Goal: Task Accomplishment & Management: Manage account settings

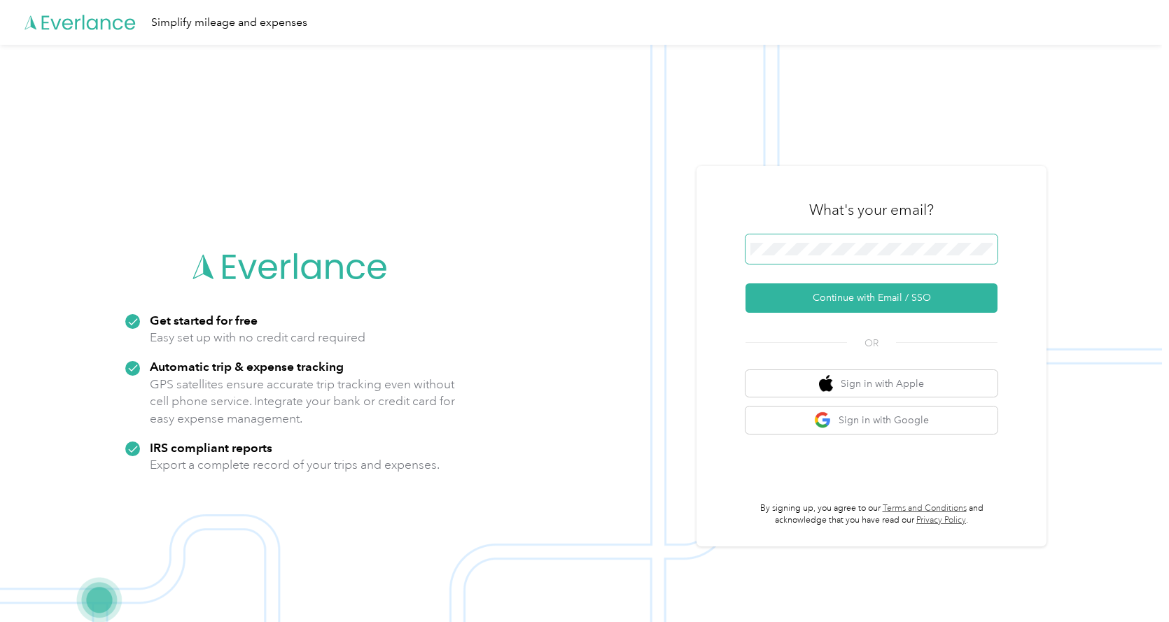
click at [745, 283] on button "Continue with Email / SSO" at bounding box center [871, 297] width 252 height 29
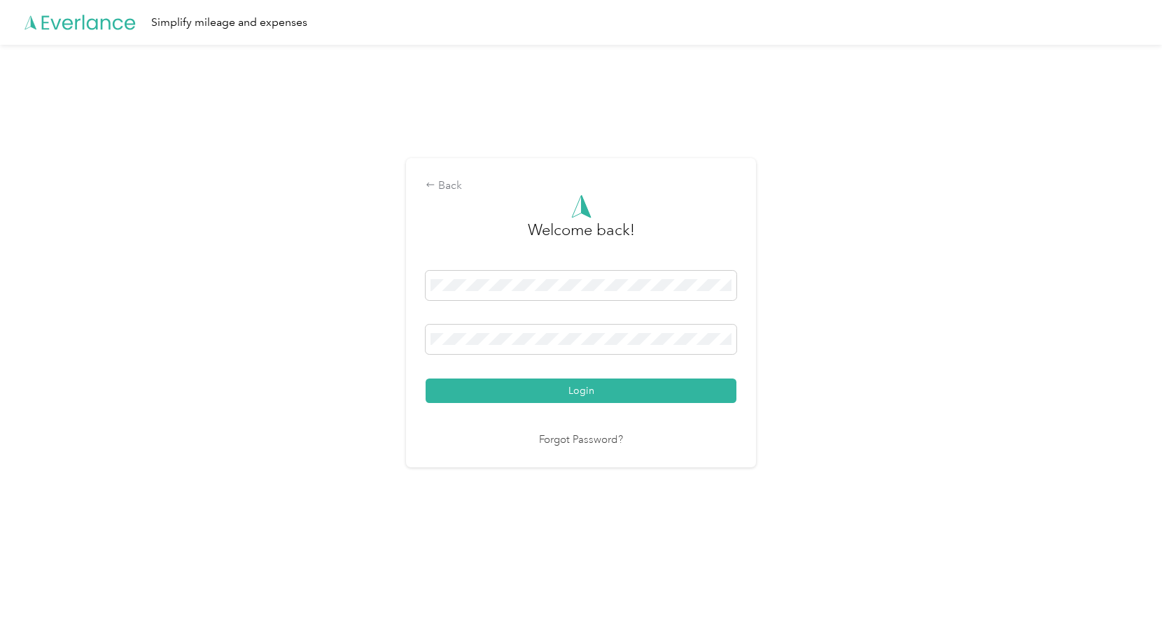
click at [425, 379] on button "Login" at bounding box center [580, 391] width 311 height 24
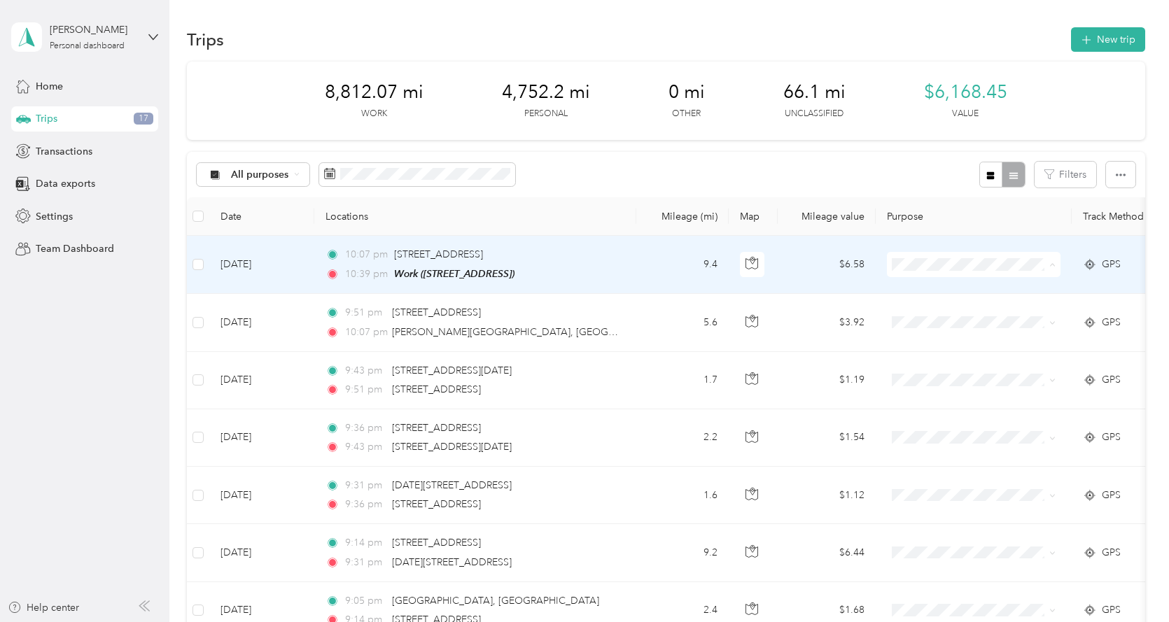
click at [948, 313] on span "Personal" at bounding box center [985, 315] width 129 height 15
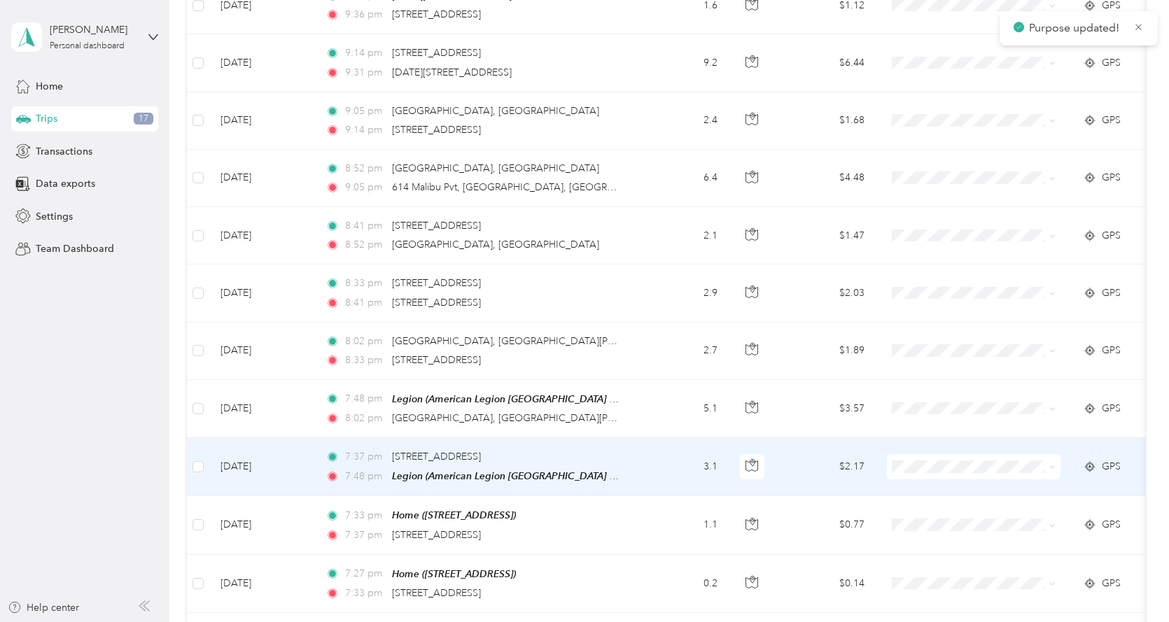
scroll to position [770, 0]
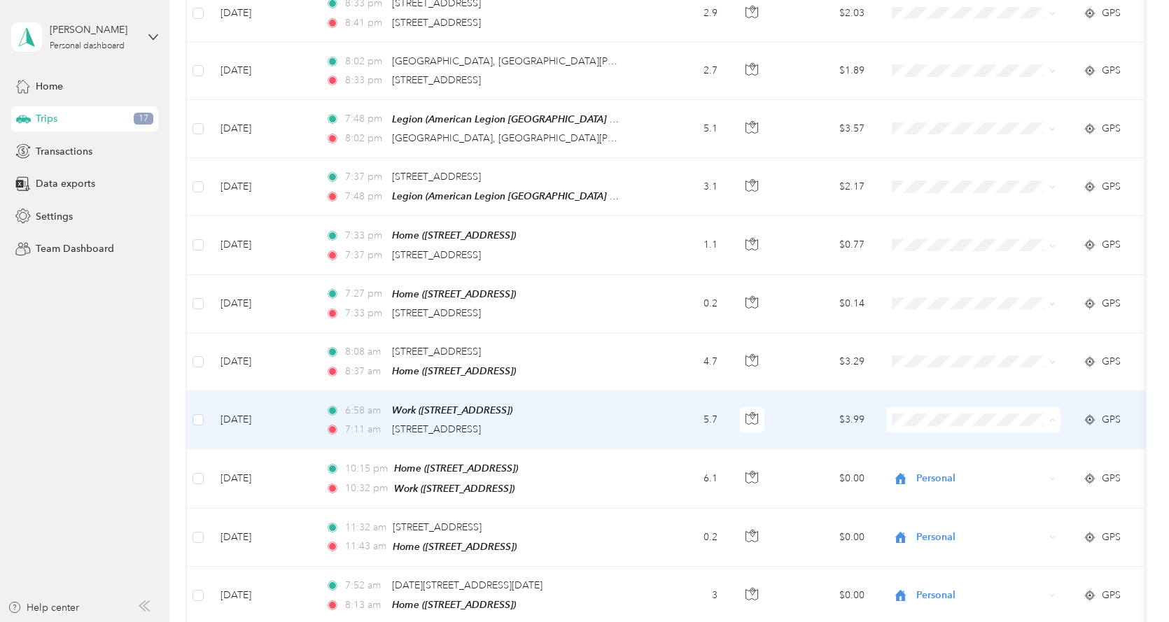
click at [950, 238] on span "Personal" at bounding box center [985, 242] width 129 height 15
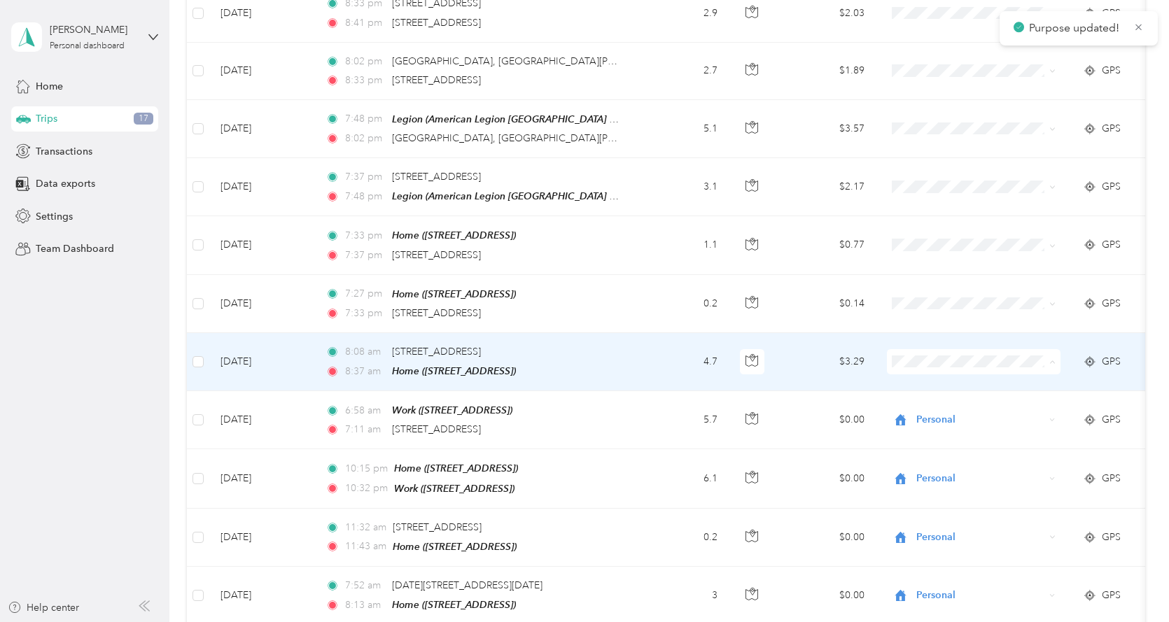
click at [952, 409] on span "Personal" at bounding box center [985, 408] width 129 height 15
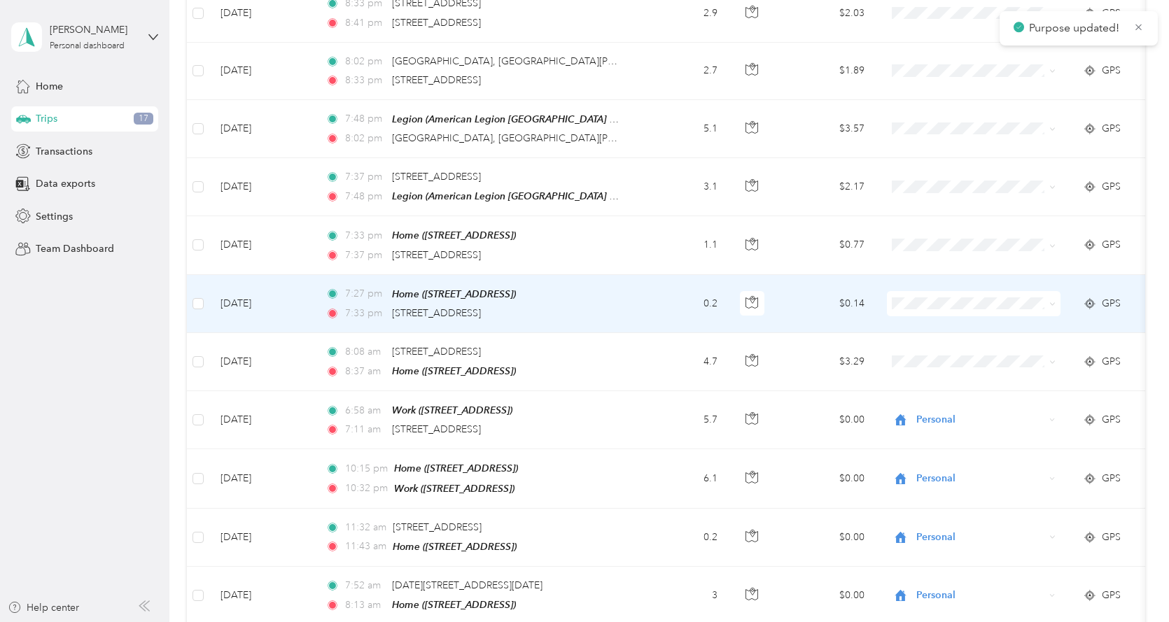
click at [900, 293] on span at bounding box center [974, 303] width 174 height 25
click at [947, 446] on span "Buisiness" at bounding box center [985, 449] width 129 height 15
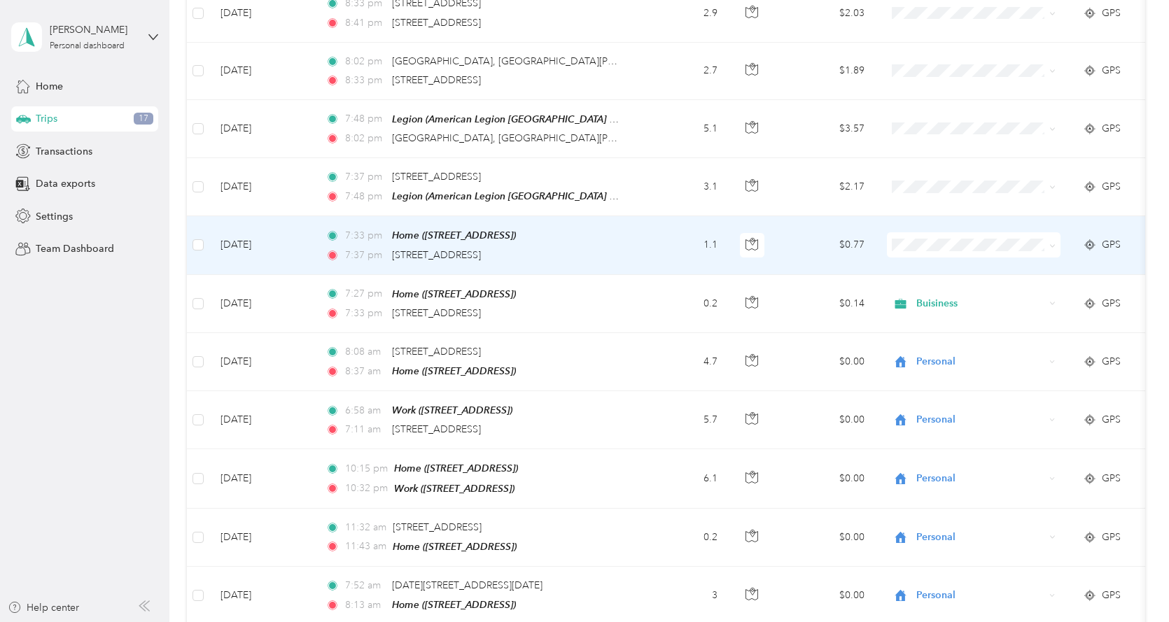
click at [941, 414] on span "Rideshare" at bounding box center [985, 413] width 129 height 15
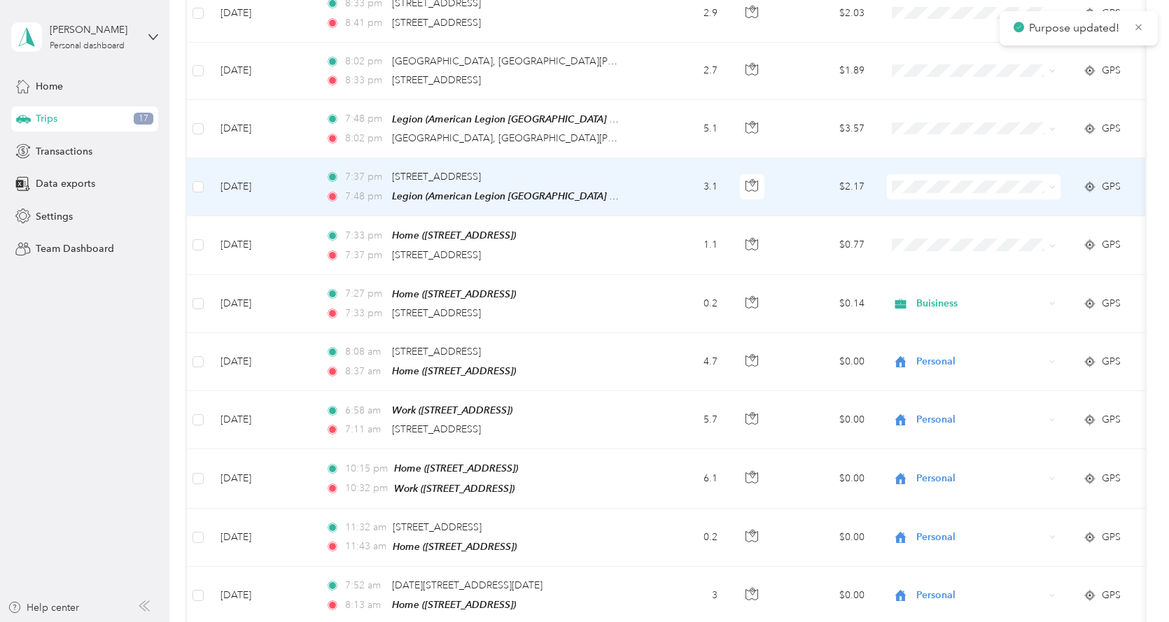
click at [959, 335] on span "Buisiness" at bounding box center [985, 330] width 129 height 15
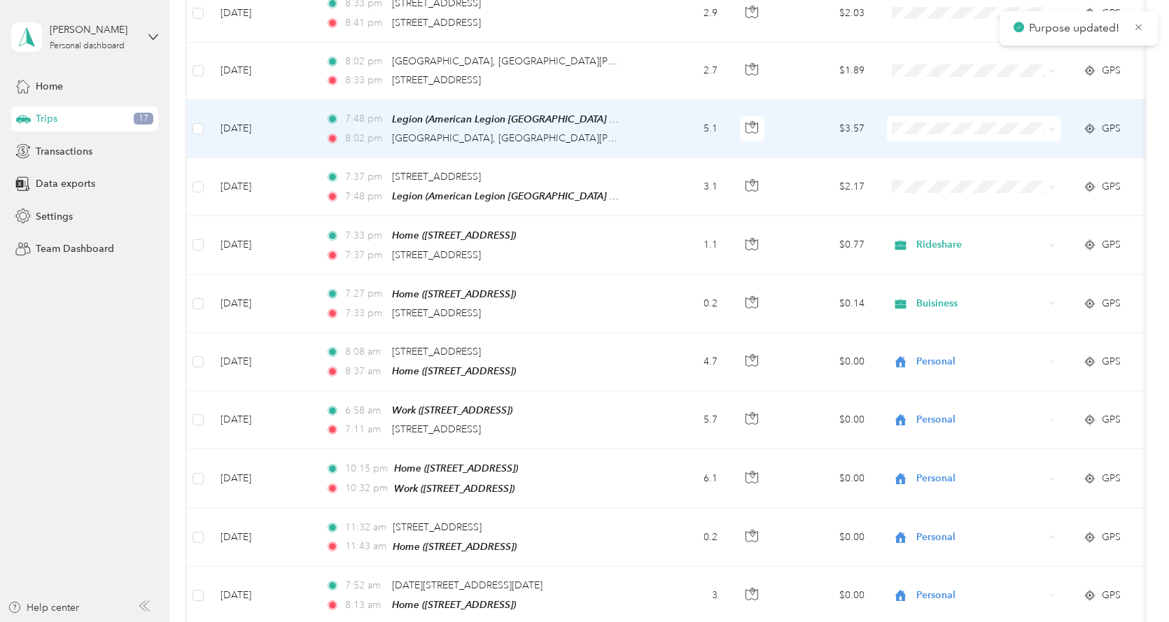
click at [903, 137] on span at bounding box center [974, 128] width 174 height 25
click at [962, 293] on span "Rideshare" at bounding box center [985, 300] width 129 height 15
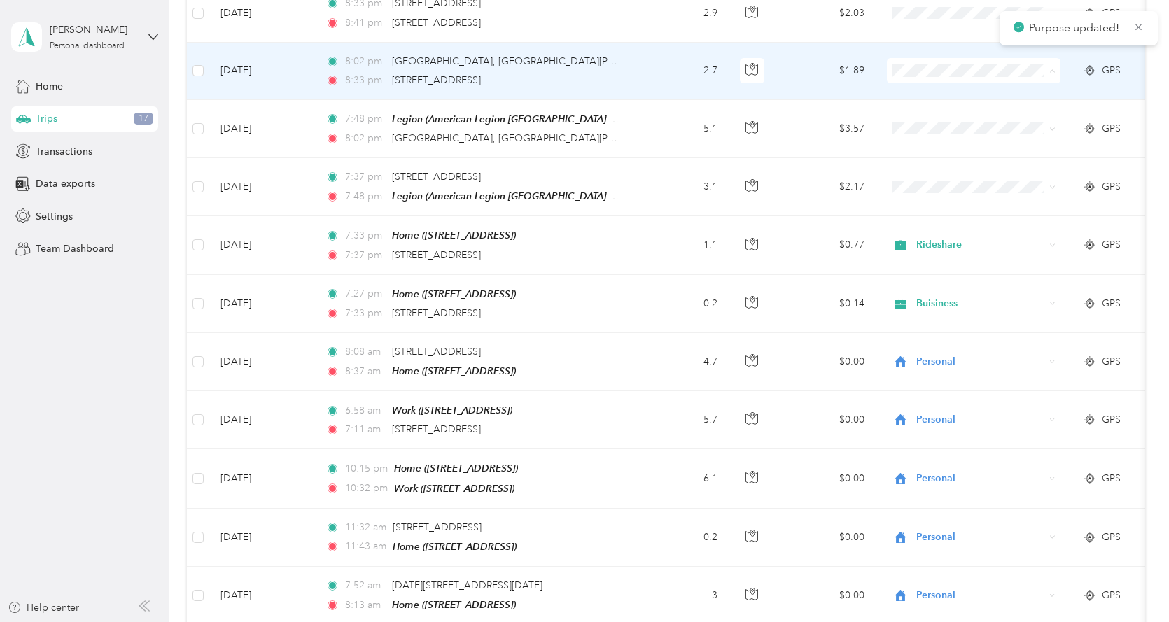
drag, startPoint x: 954, startPoint y: 218, endPoint x: 959, endPoint y: 207, distance: 12.2
click at [955, 219] on span "Buisiness" at bounding box center [985, 218] width 129 height 15
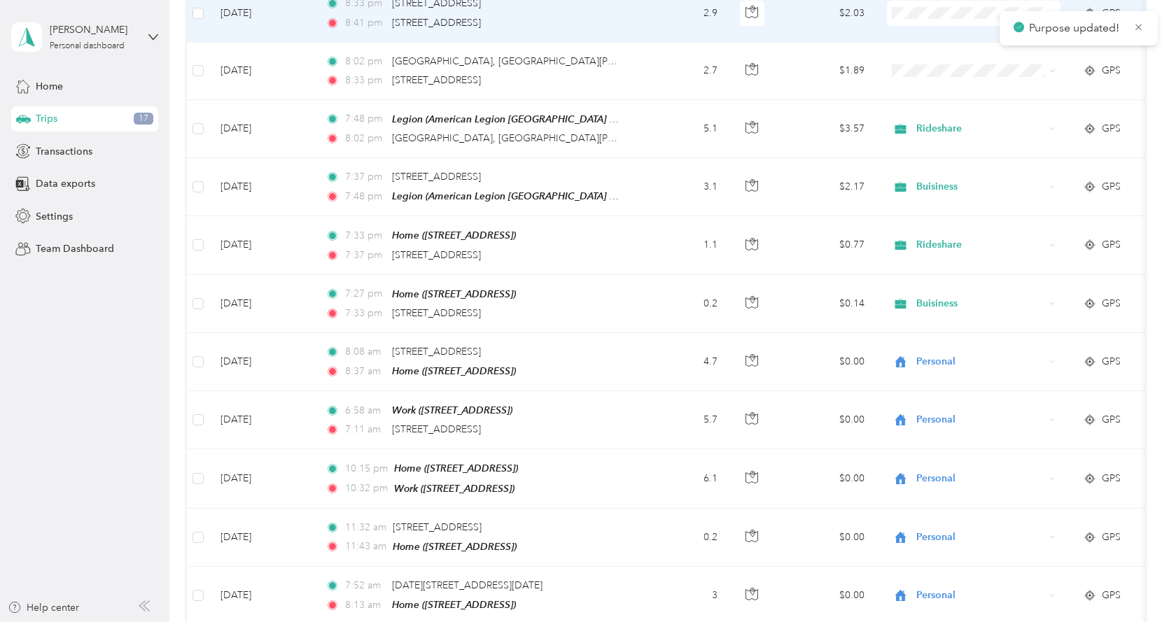
click at [940, 188] on span "Rideshare" at bounding box center [985, 185] width 129 height 15
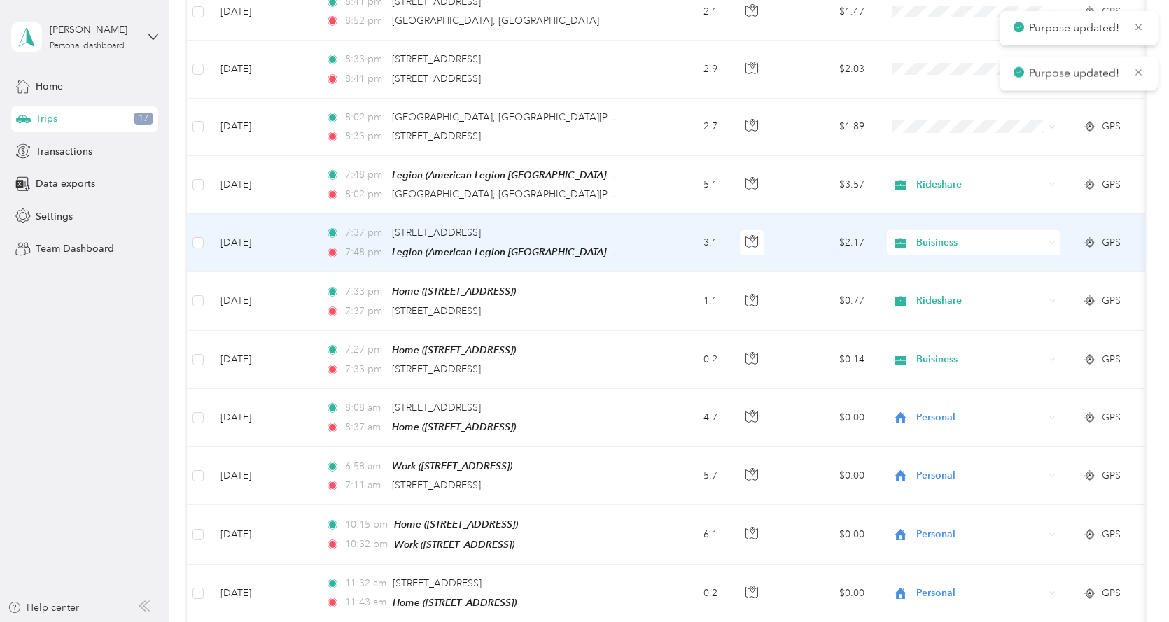
scroll to position [630, 0]
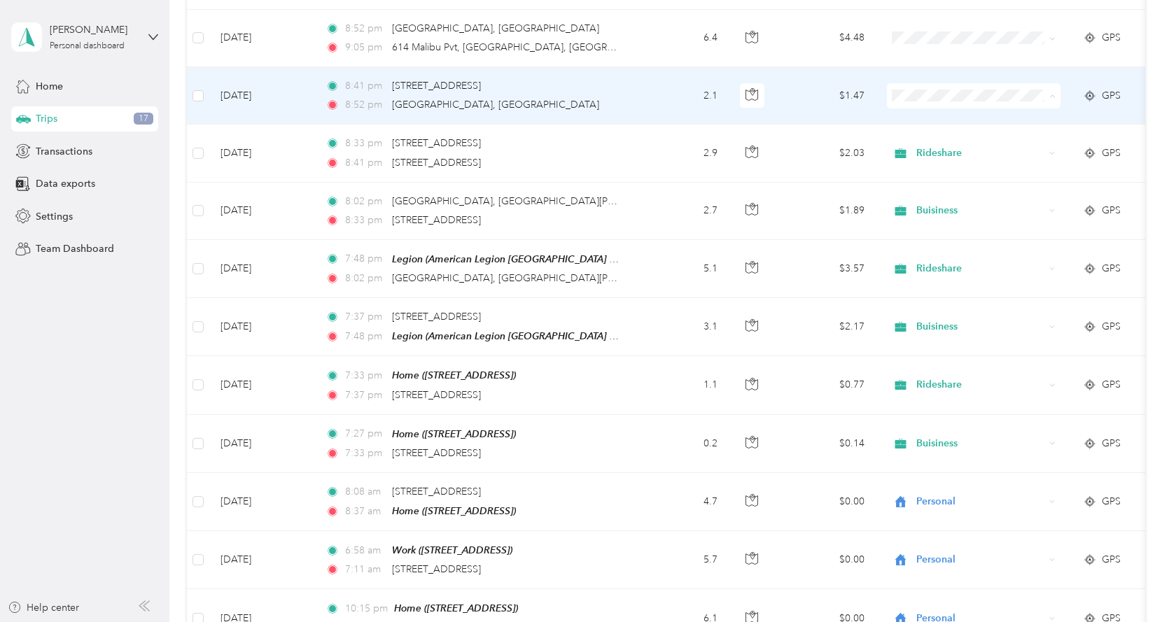
click at [947, 248] on li "Buisiness" at bounding box center [974, 244] width 174 height 24
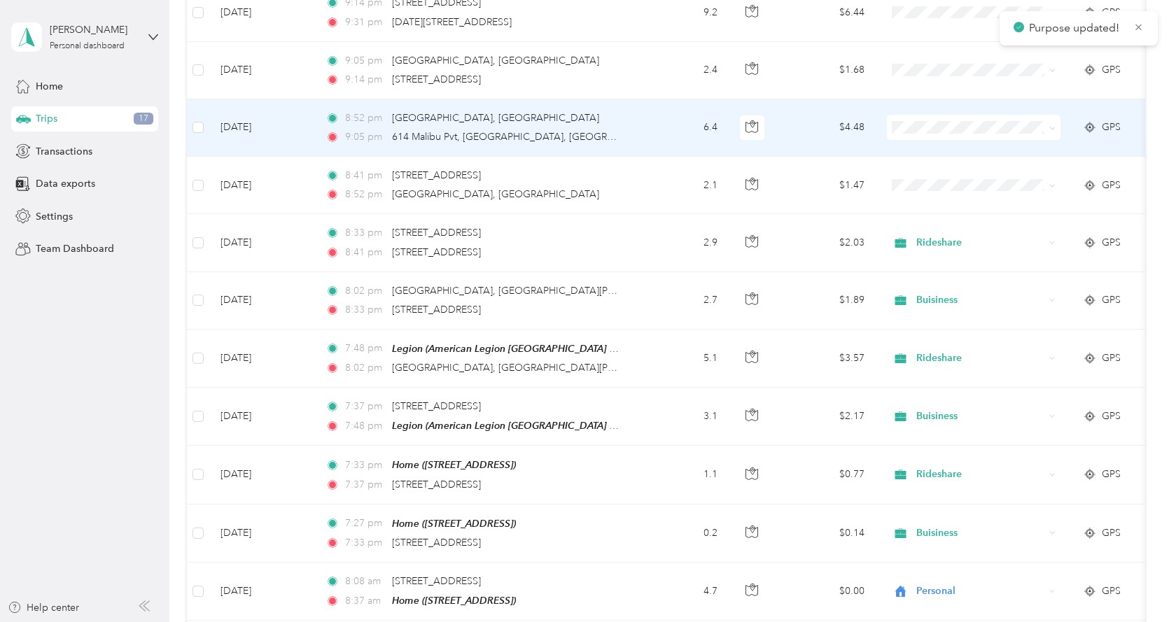
scroll to position [490, 0]
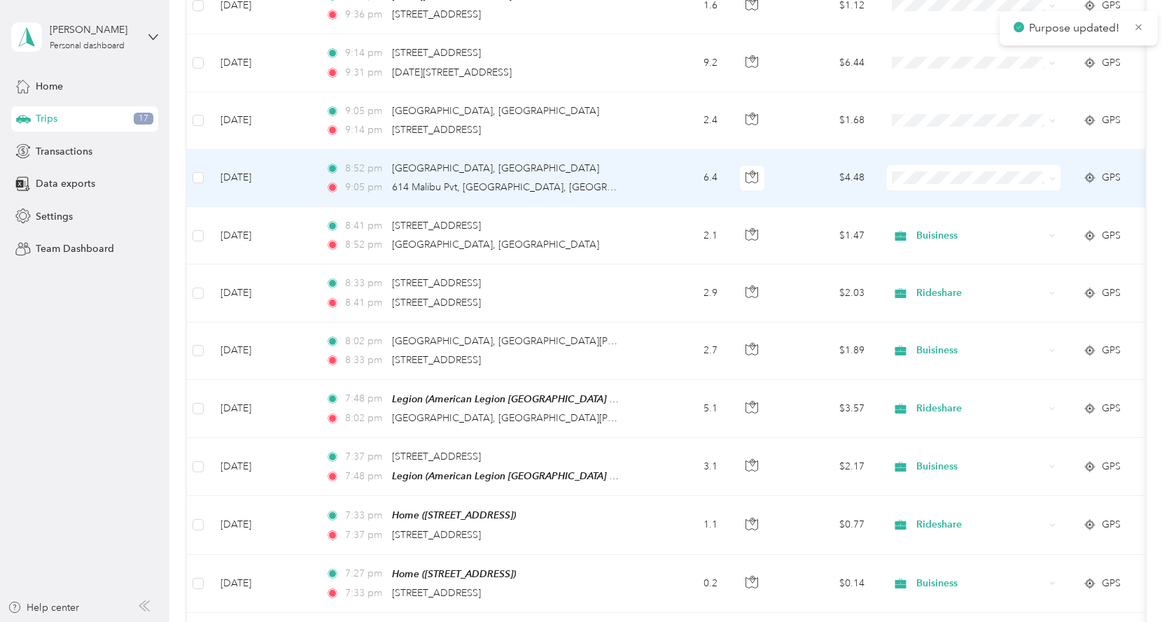
drag, startPoint x: 944, startPoint y: 346, endPoint x: 941, endPoint y: 307, distance: 39.3
click at [944, 346] on span "Rideshare" at bounding box center [985, 349] width 129 height 15
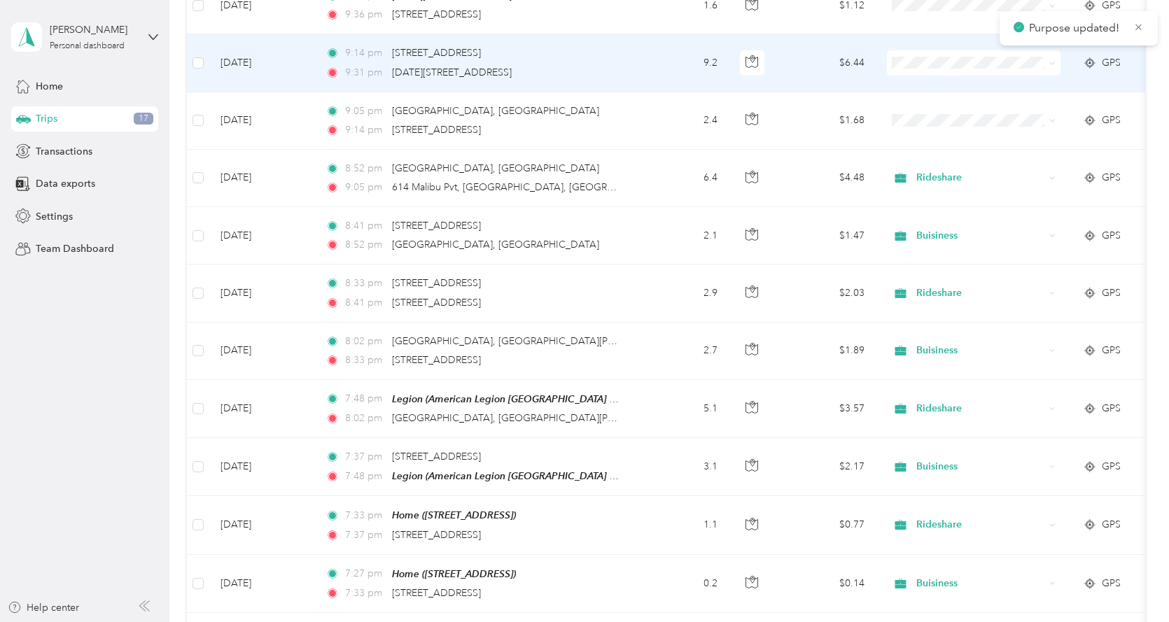
click at [954, 208] on span "Buisiness" at bounding box center [985, 210] width 129 height 15
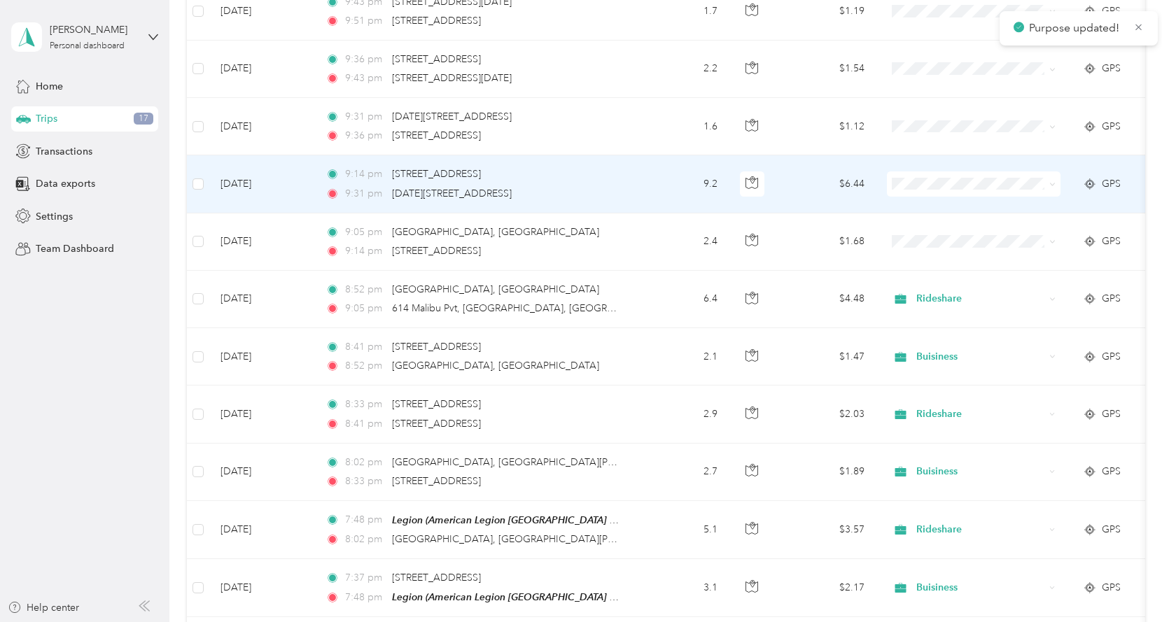
scroll to position [350, 0]
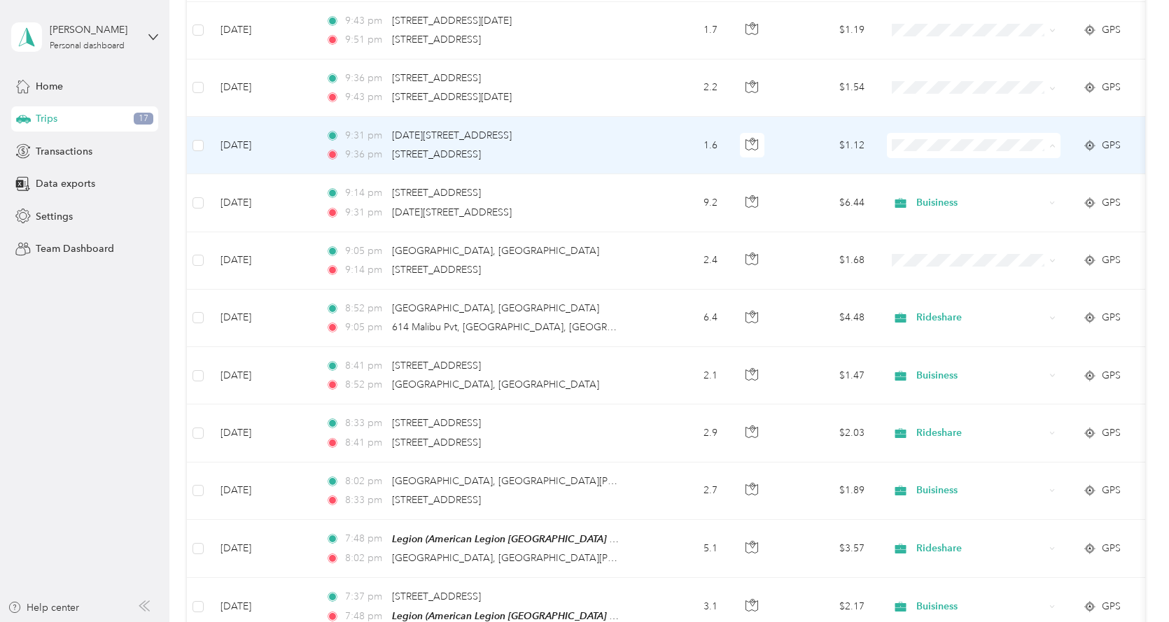
click at [945, 293] on span "Buisiness" at bounding box center [985, 293] width 129 height 15
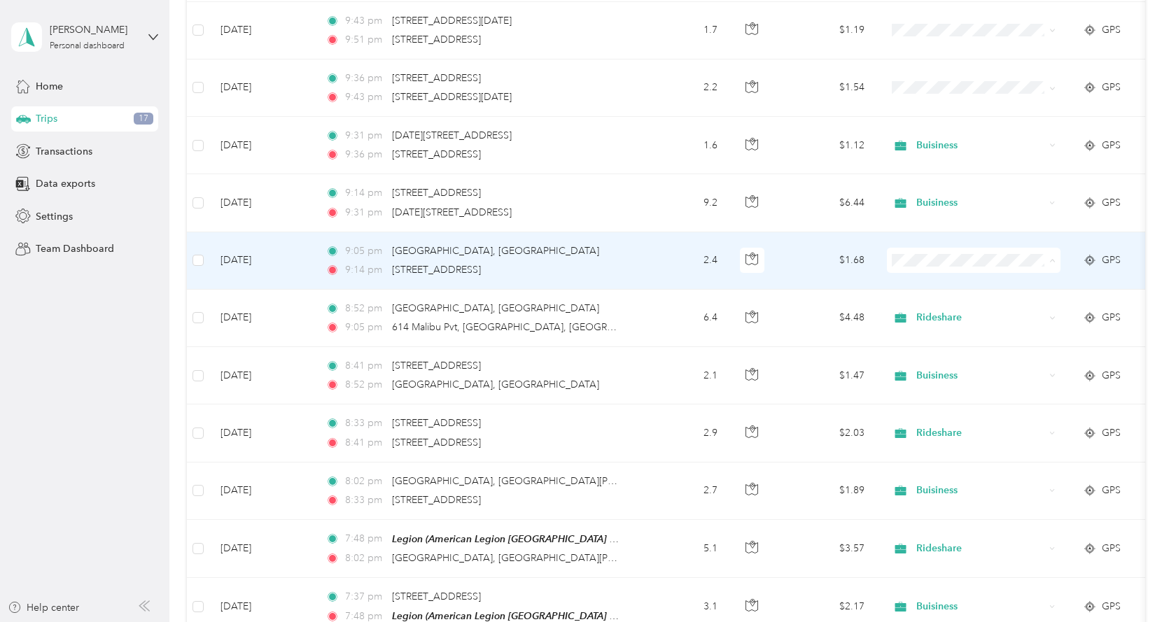
click at [949, 413] on li "Buisiness" at bounding box center [974, 408] width 174 height 24
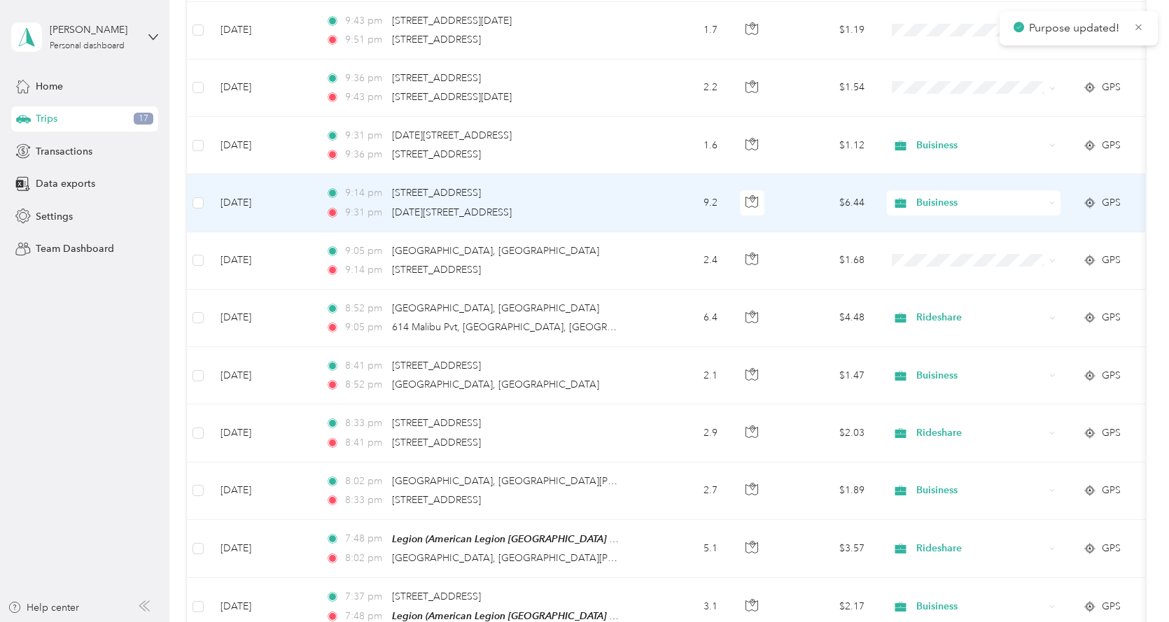
click at [918, 203] on span "Buisiness" at bounding box center [980, 202] width 128 height 15
click at [945, 369] on span "Rideshare" at bounding box center [985, 375] width 129 height 15
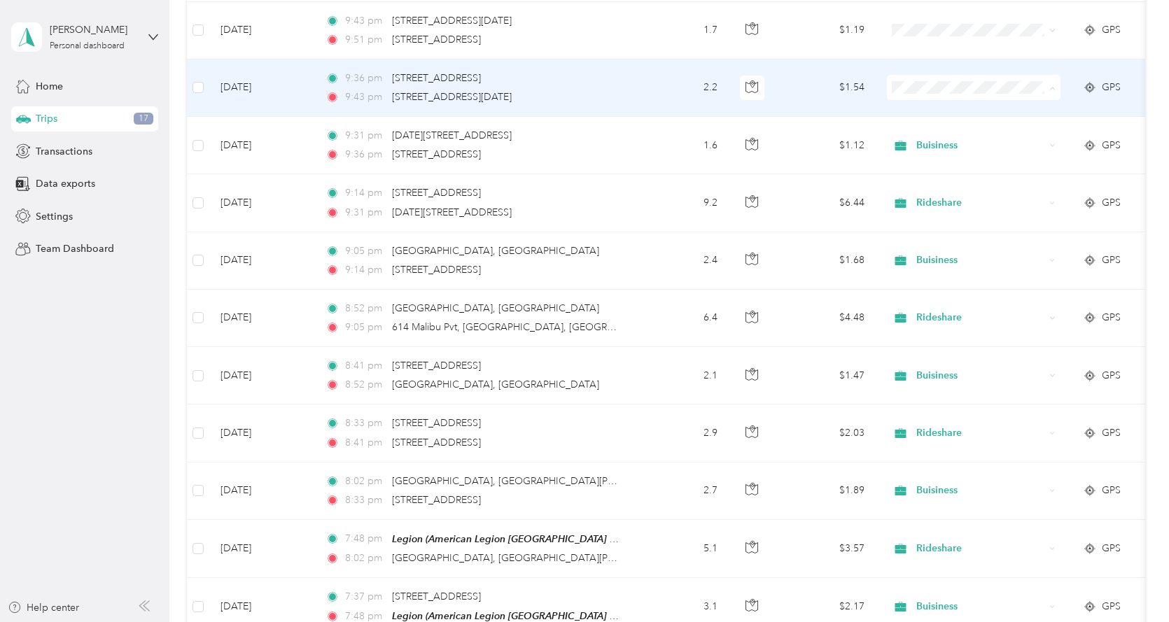
click at [948, 259] on span "Rideshare" at bounding box center [985, 260] width 129 height 15
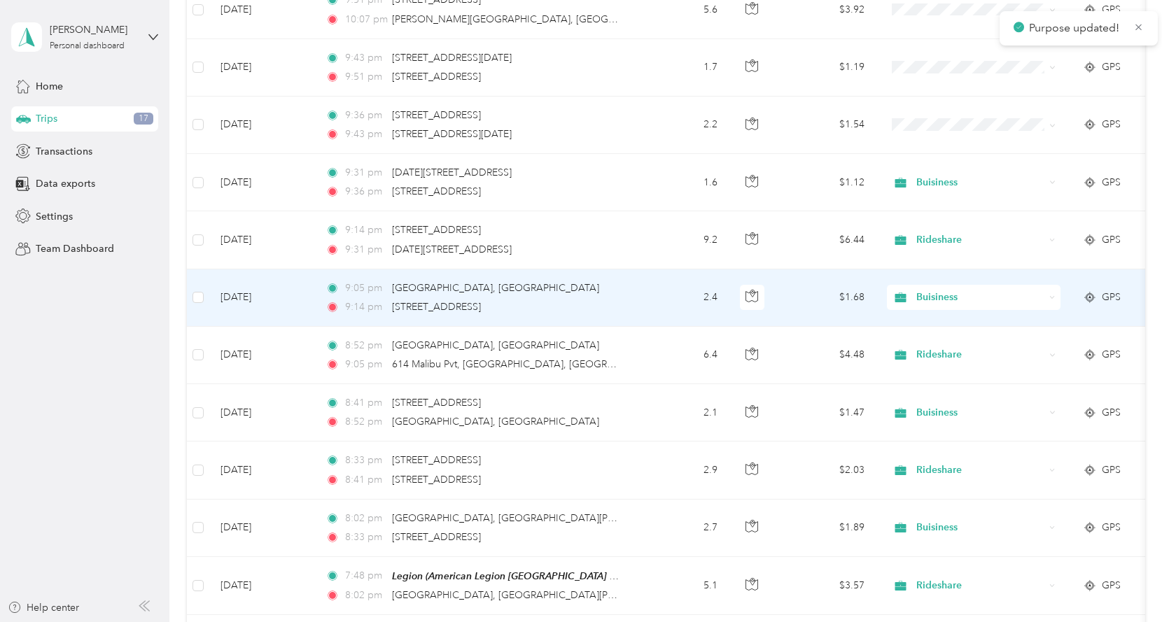
scroll to position [280, 0]
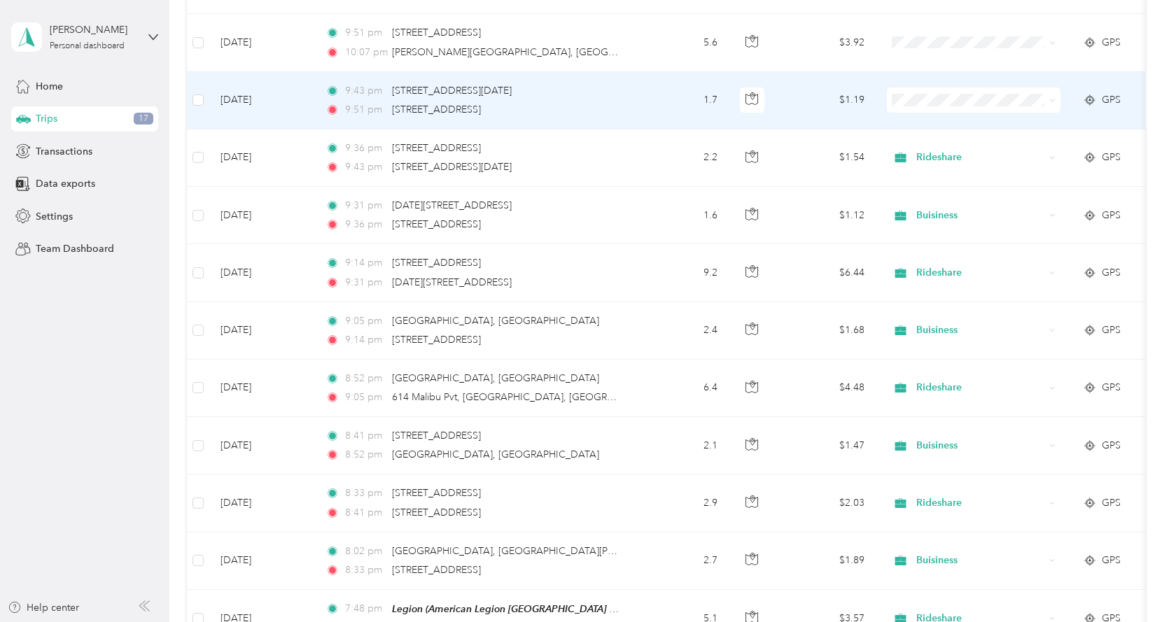
click at [947, 253] on li "Buisiness" at bounding box center [974, 247] width 174 height 24
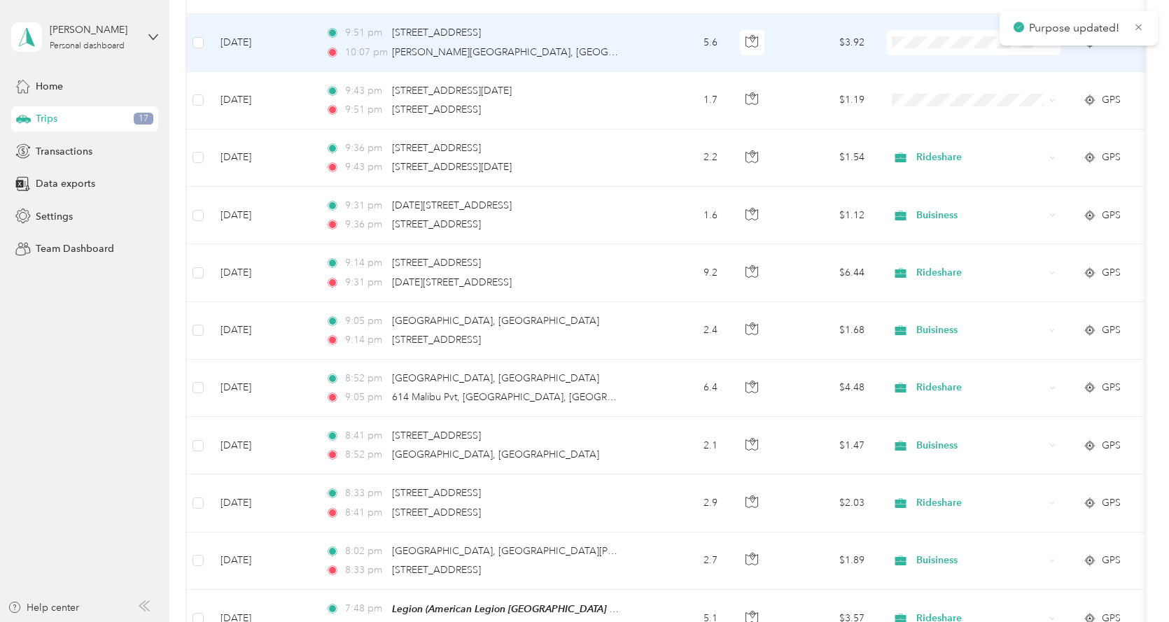
click at [950, 220] on span "Rideshare" at bounding box center [985, 215] width 129 height 15
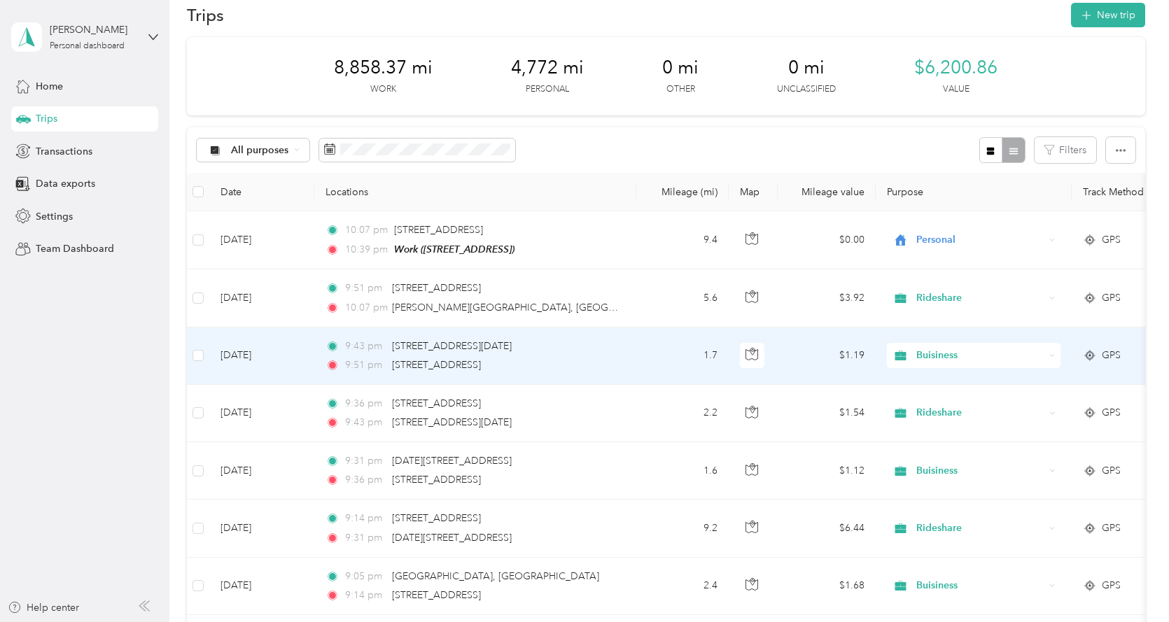
scroll to position [0, 0]
